Goal: Transaction & Acquisition: Purchase product/service

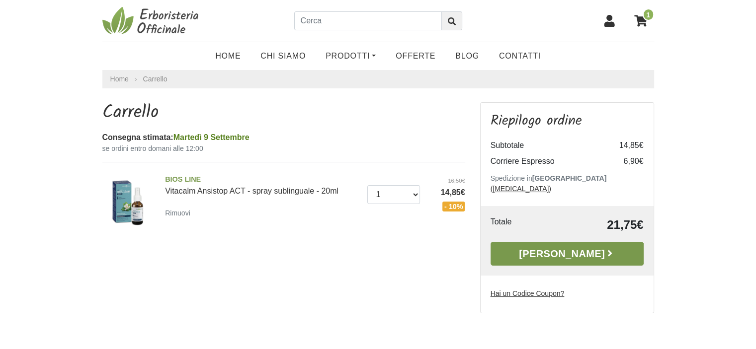
click at [564, 242] on link "Alla Cassa" at bounding box center [566, 254] width 153 height 24
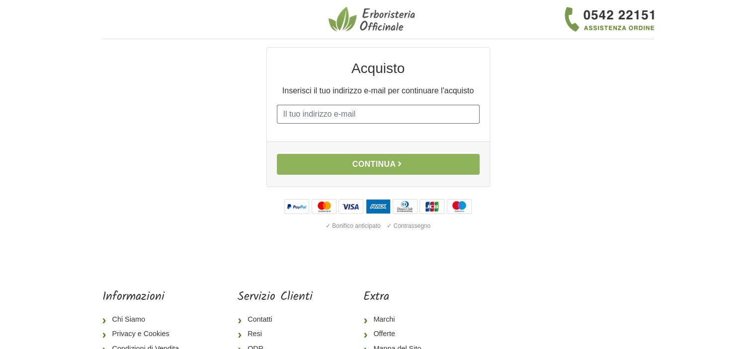
click at [298, 110] on input "E-mail" at bounding box center [378, 114] width 203 height 19
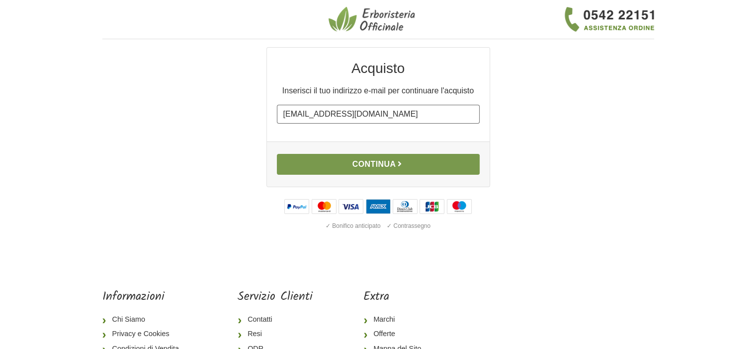
type input "quernice@libero.it"
click at [372, 163] on button "Continua" at bounding box center [378, 164] width 203 height 21
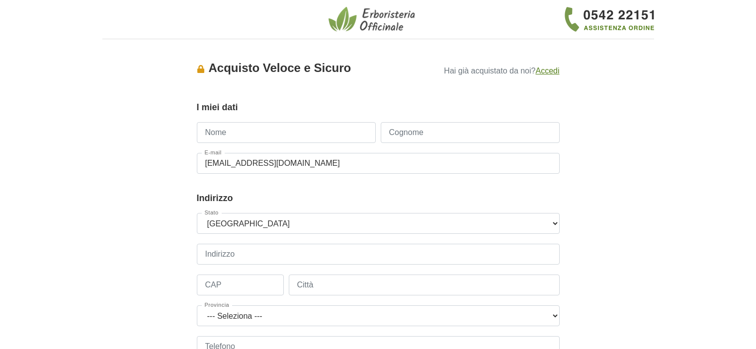
type input "s"
type input "SUSANNA"
click at [408, 129] on input "Cognome" at bounding box center [470, 132] width 179 height 21
type input "CONVERSO"
drag, startPoint x: 229, startPoint y: 254, endPoint x: 300, endPoint y: 226, distance: 76.8
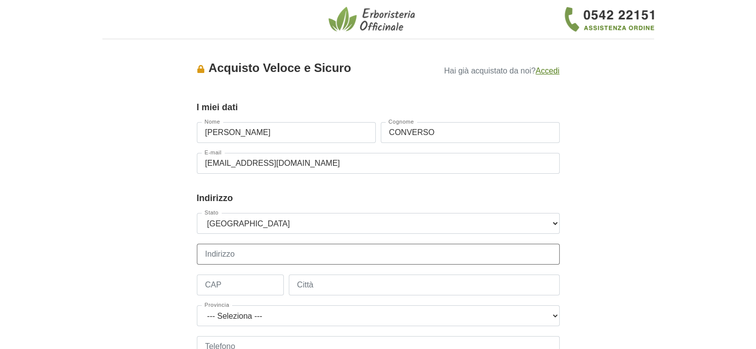
click at [229, 254] on input "Indirizzo" at bounding box center [378, 254] width 363 height 21
type input "CORSO MNTE GRAPPA 29"
drag, startPoint x: 221, startPoint y: 290, endPoint x: 241, endPoint y: 283, distance: 21.4
click at [222, 290] on input "CAP" at bounding box center [240, 285] width 87 height 21
type input "10146"
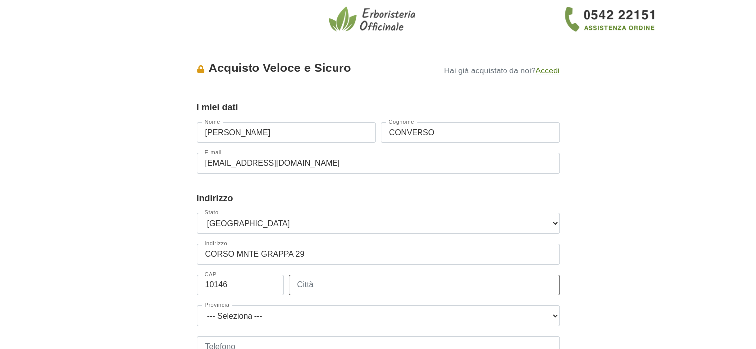
click at [298, 287] on input "Città" at bounding box center [424, 285] width 271 height 21
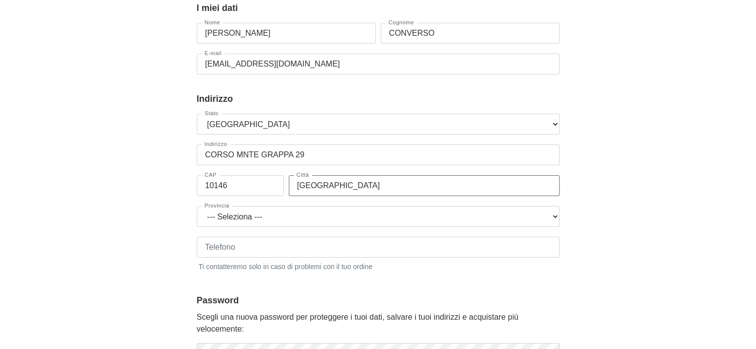
scroll to position [149, 0]
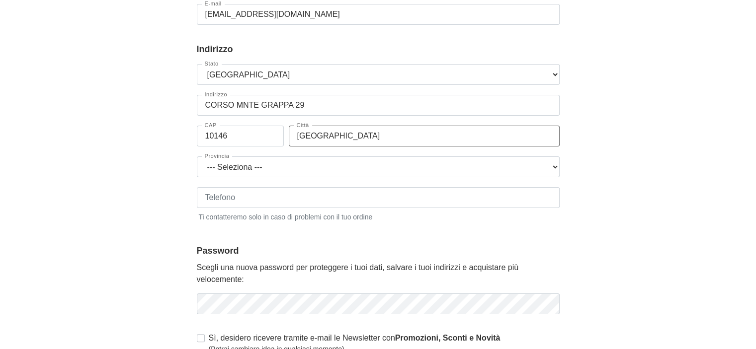
type input "TORINO"
click at [554, 168] on select "--- Seleziona --- Agrigento Alessandria Ancona Aosta Arezzo Ascoli Piceno Asti …" at bounding box center [378, 167] width 363 height 21
select select "3935"
click at [197, 157] on select "--- Seleziona --- Agrigento Alessandria Ancona Aosta Arezzo Ascoli Piceno Asti …" at bounding box center [378, 167] width 363 height 21
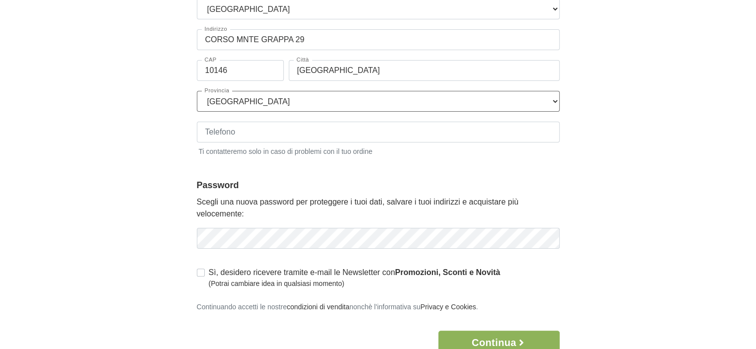
scroll to position [248, 0]
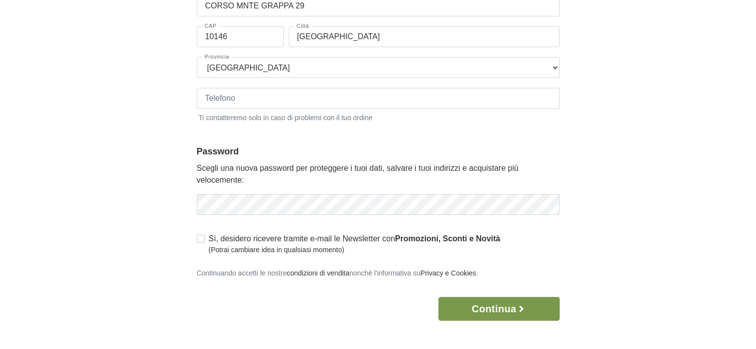
click at [501, 310] on button "Continua" at bounding box center [498, 309] width 121 height 24
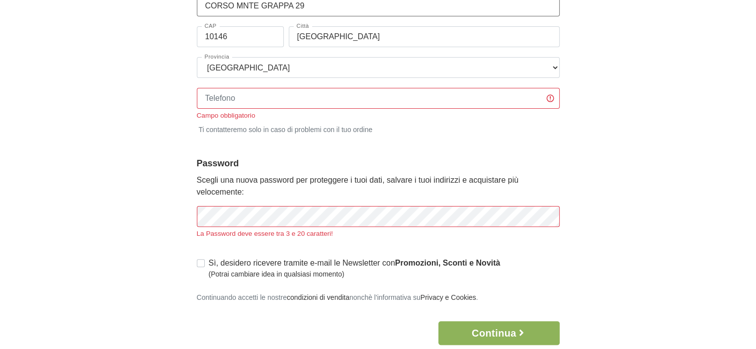
click at [238, 6] on input "CORSO MNTE GRAPPA 29" at bounding box center [378, 6] width 363 height 21
type input "CORSO MONTE GRAPPA 29"
click at [227, 99] on input "Telefono" at bounding box center [378, 98] width 363 height 21
click at [221, 91] on input "349078299" at bounding box center [378, 98] width 363 height 21
type input "3490078299"
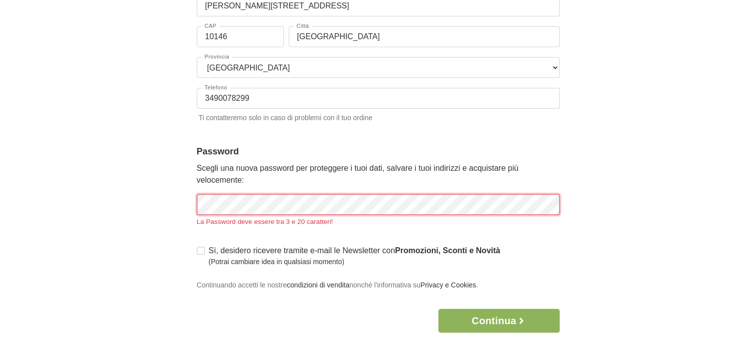
click at [252, 215] on div "La Password deve essere tra 3 e 20 caratteri!" at bounding box center [378, 210] width 363 height 33
click at [183, 201] on div "Accesso × Accedi per completare il tuo acquisto più velocemente. E-mail quernic…" at bounding box center [378, 66] width 566 height 534
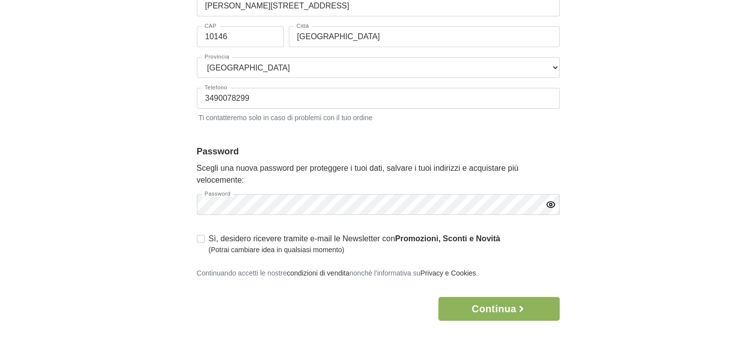
click at [549, 202] on icon "button" at bounding box center [551, 205] width 10 height 10
click at [493, 307] on button "Continua" at bounding box center [498, 309] width 121 height 24
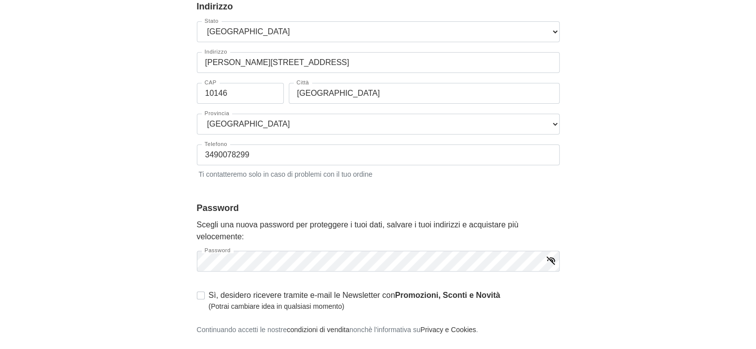
scroll to position [0, 0]
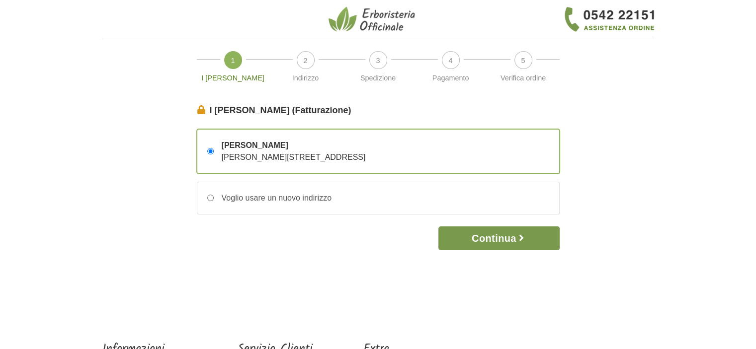
click at [489, 232] on button "Continua" at bounding box center [498, 239] width 121 height 24
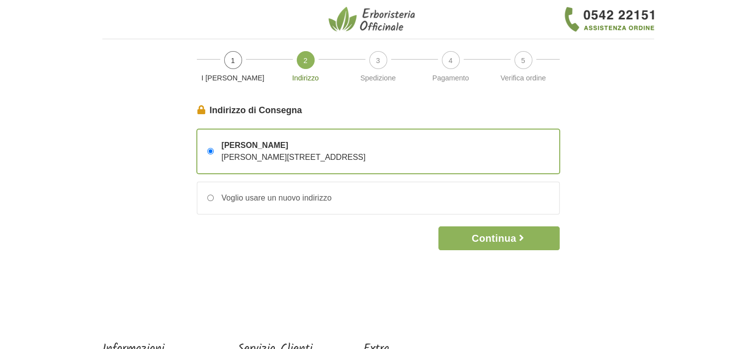
click at [489, 232] on button "Continua" at bounding box center [498, 239] width 121 height 24
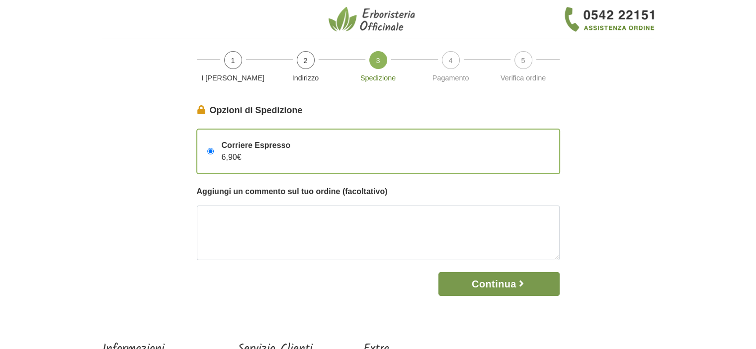
click at [479, 284] on button "Continua" at bounding box center [498, 284] width 121 height 24
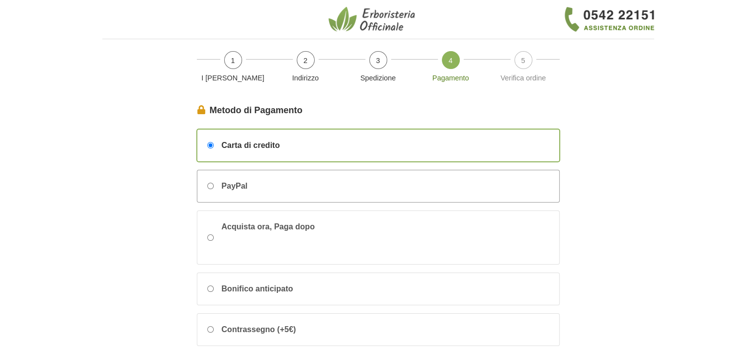
click at [207, 180] on div "PayPal" at bounding box center [378, 186] width 362 height 32
click at [207, 183] on input "PayPal" at bounding box center [210, 186] width 6 height 6
radio input "true"
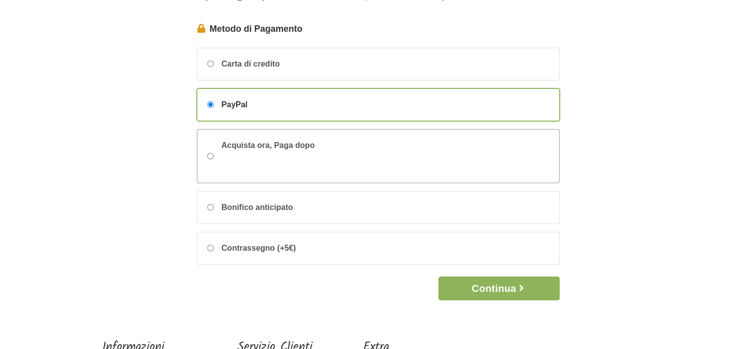
scroll to position [99, 0]
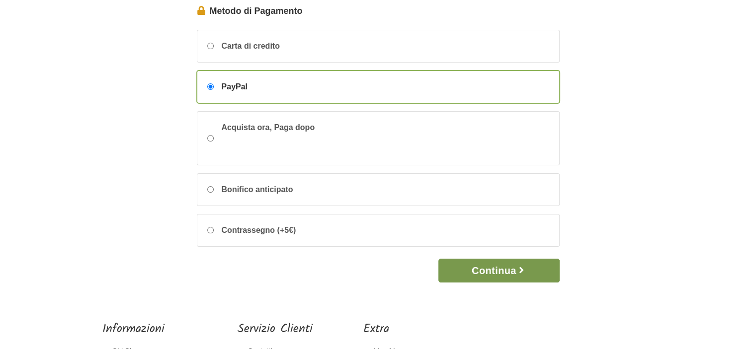
click at [493, 269] on button "Continua" at bounding box center [498, 271] width 121 height 24
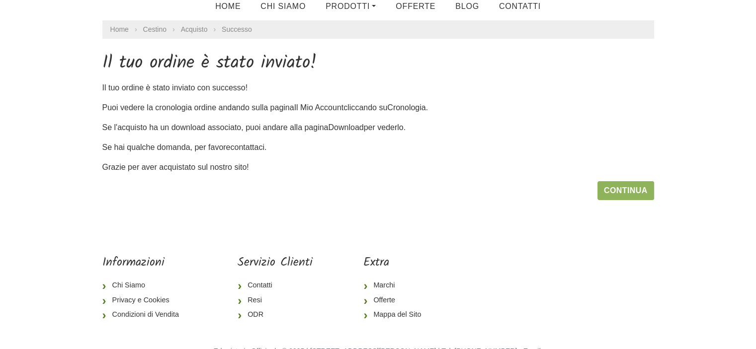
scroll to position [83, 0]
